Goal: Task Accomplishment & Management: Use online tool/utility

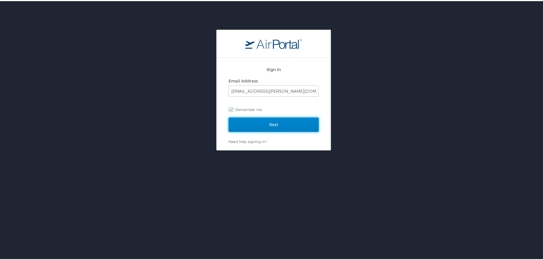
click at [275, 128] on input "Next" at bounding box center [274, 123] width 90 height 14
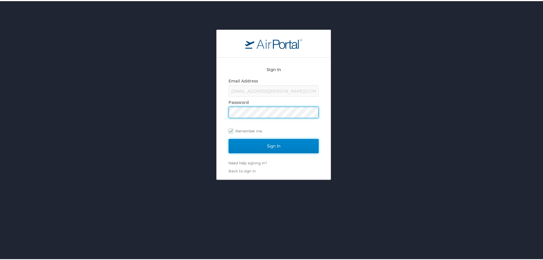
click at [270, 147] on input "Sign In" at bounding box center [274, 145] width 90 height 14
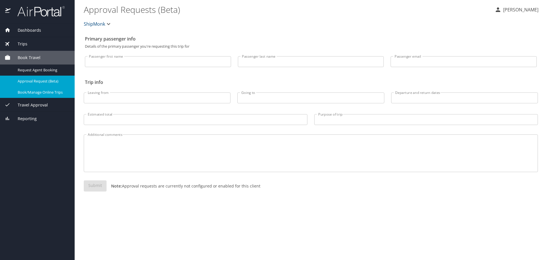
click at [34, 91] on span "Book/Manage Online Trips" at bounding box center [43, 91] width 50 height 5
